Goal: Find specific page/section: Find specific page/section

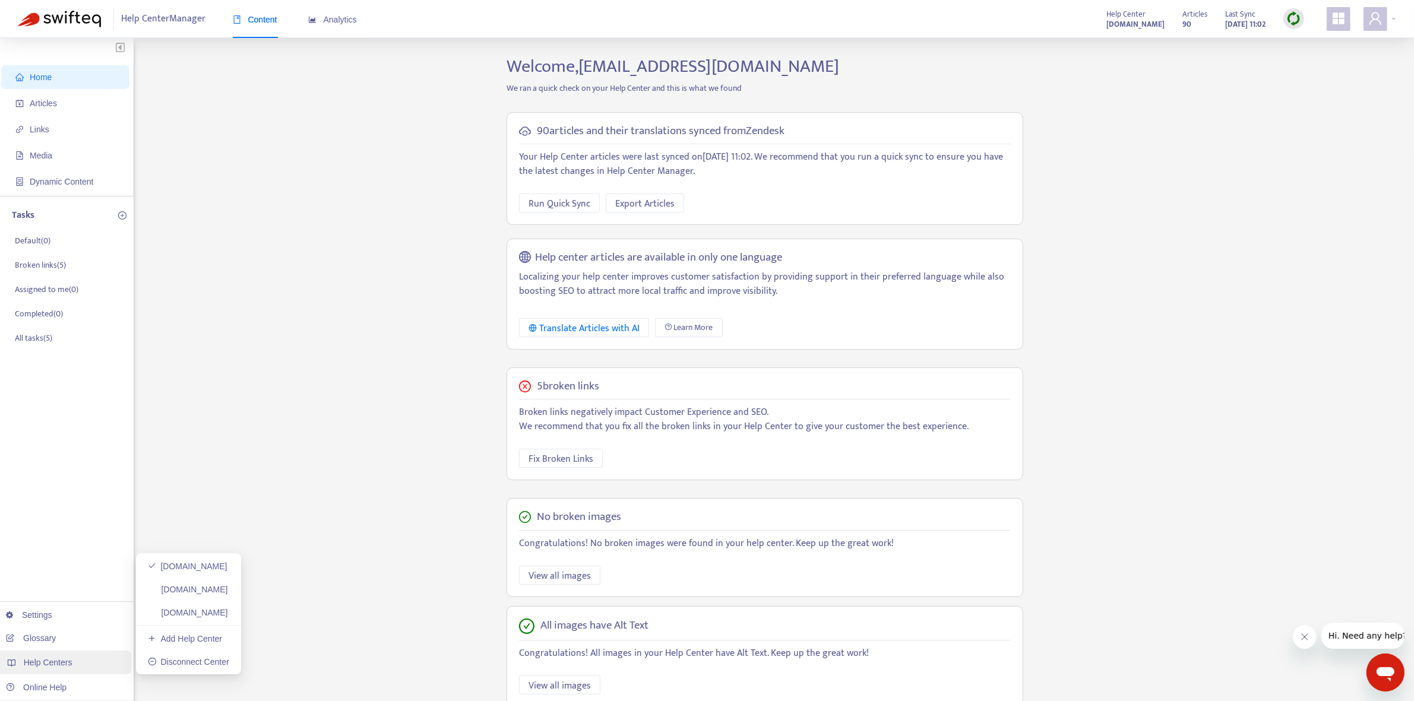
click at [69, 664] on span "Help Centers" at bounding box center [48, 663] width 49 height 10
click at [228, 594] on link "[DOMAIN_NAME]" at bounding box center [188, 589] width 80 height 10
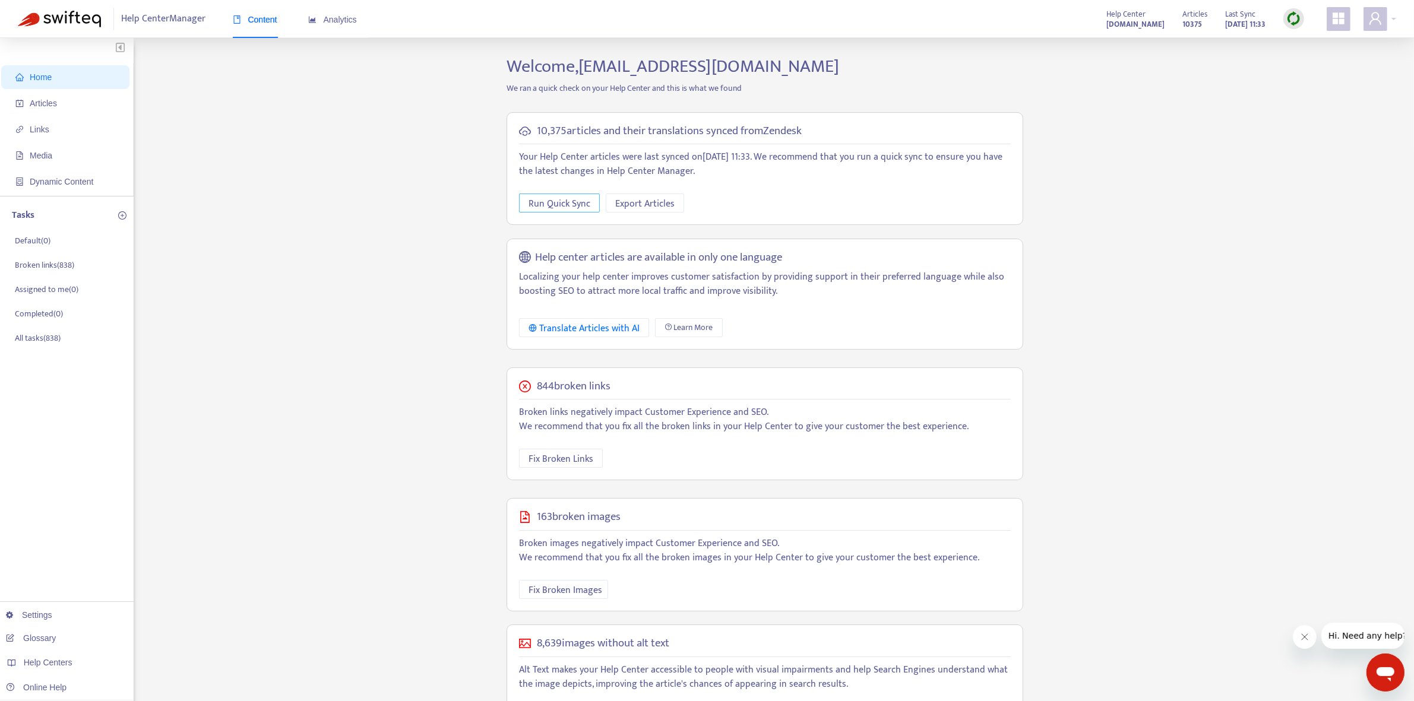
click at [553, 203] on span "Run Quick Sync" at bounding box center [560, 204] width 62 height 15
click at [218, 616] on link "amway-jpn.zendesk.com" at bounding box center [188, 613] width 80 height 10
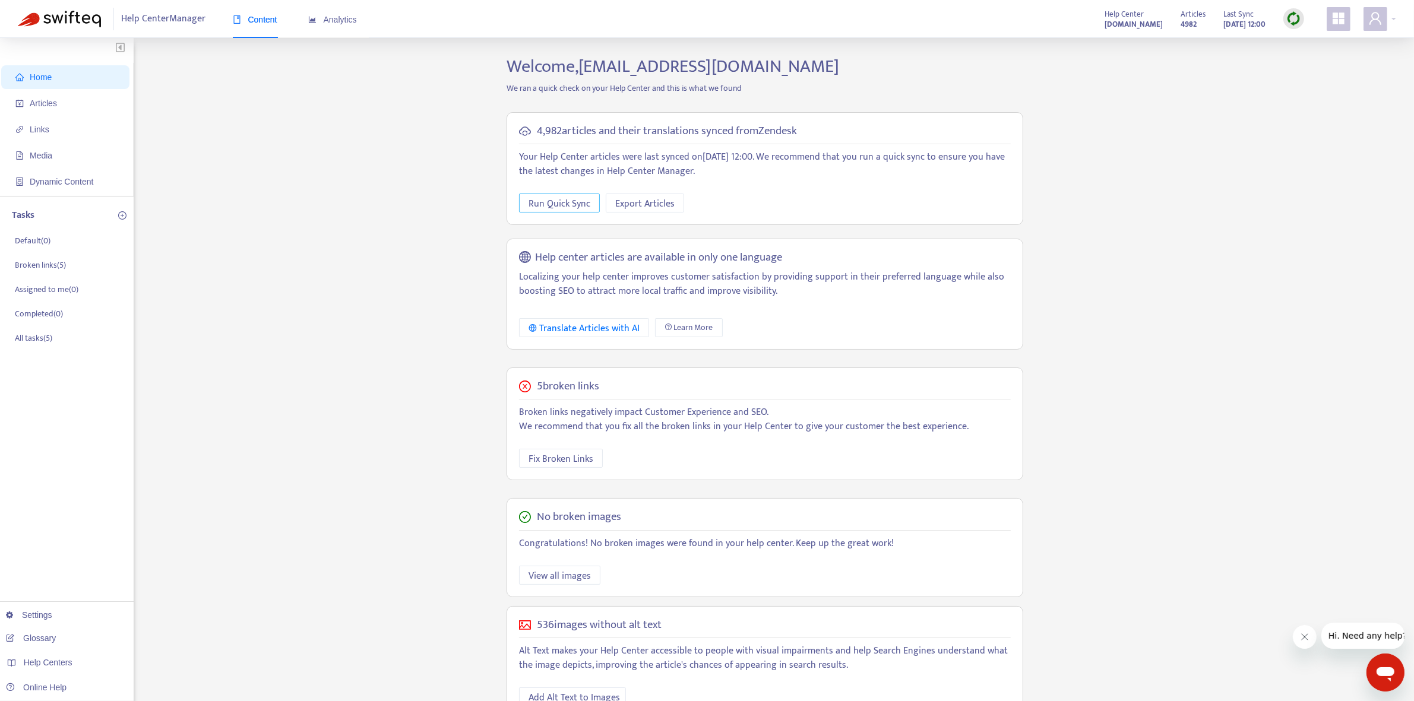
click at [545, 206] on span "Run Quick Sync" at bounding box center [560, 204] width 62 height 15
drag, startPoint x: 1355, startPoint y: 140, endPoint x: 1346, endPoint y: 143, distance: 9.4
click at [1355, 140] on div "Home Articles Links Media Dynamic Content Tasks Default ( 0 ) Broken links ( 5 …" at bounding box center [707, 403] width 1379 height 695
